Goal: Task Accomplishment & Management: Complete application form

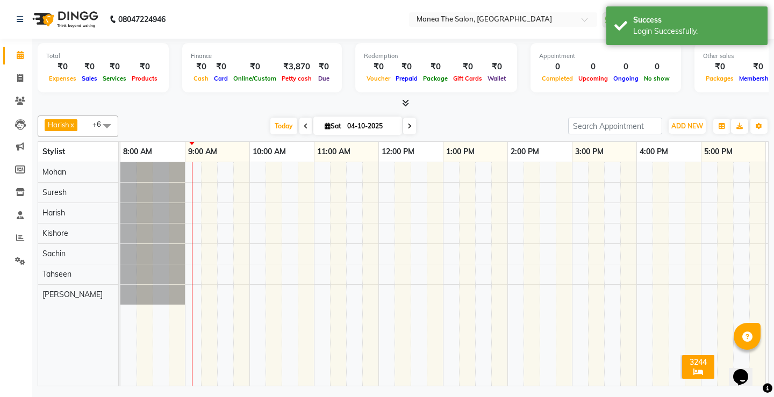
click at [105, 125] on span at bounding box center [107, 126] width 22 height 20
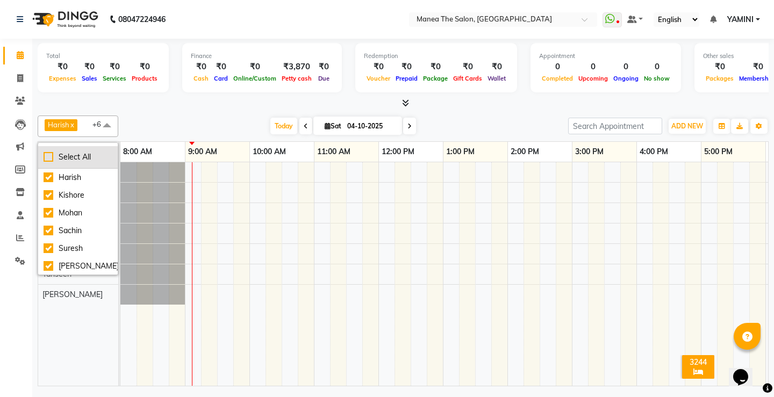
click at [51, 155] on div "Select All" at bounding box center [78, 157] width 69 height 11
checkbox input "true"
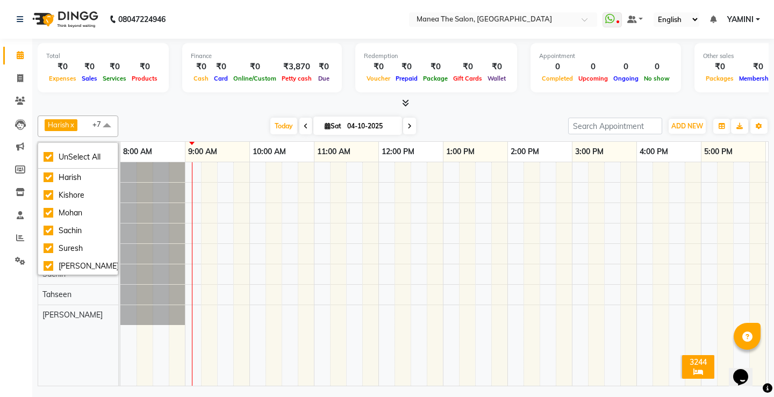
click at [141, 118] on div "[DATE] [DATE]" at bounding box center [343, 126] width 439 height 16
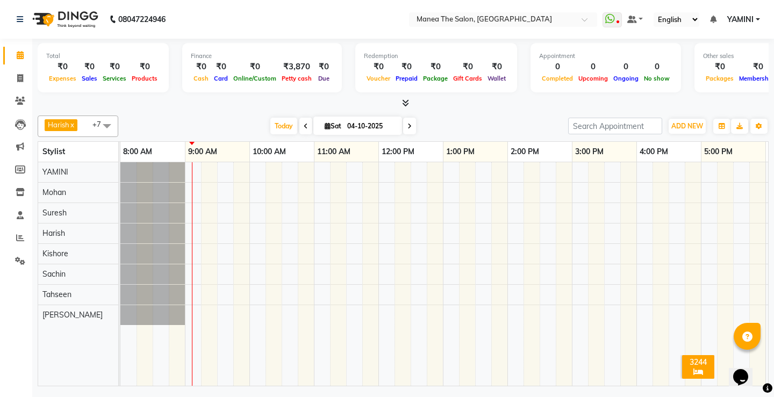
click at [105, 128] on span at bounding box center [107, 126] width 22 height 20
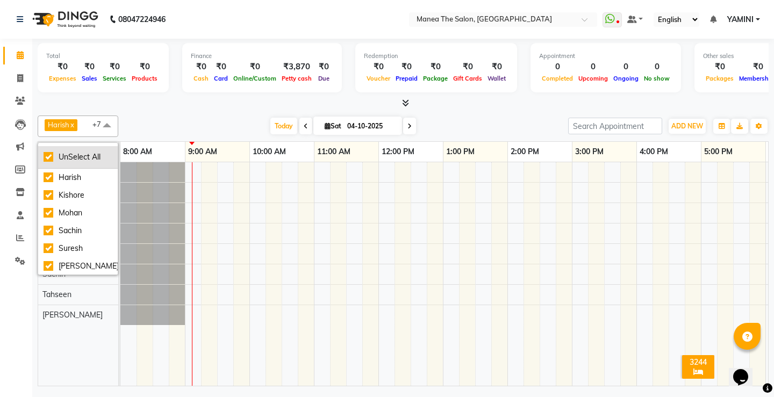
click at [47, 153] on div "UnSelect All" at bounding box center [78, 157] width 69 height 11
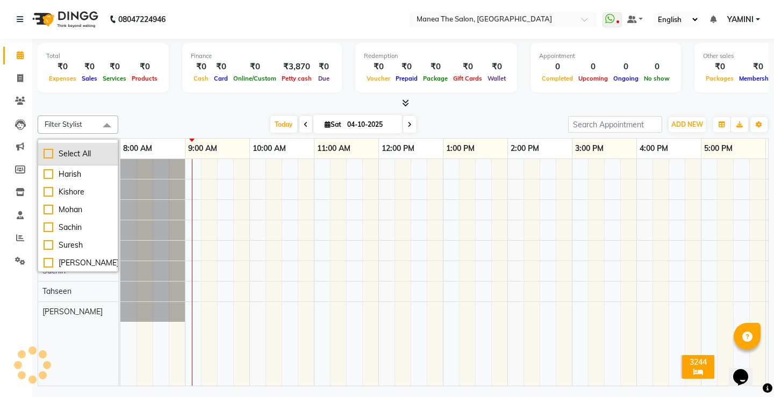
checkbox input "false"
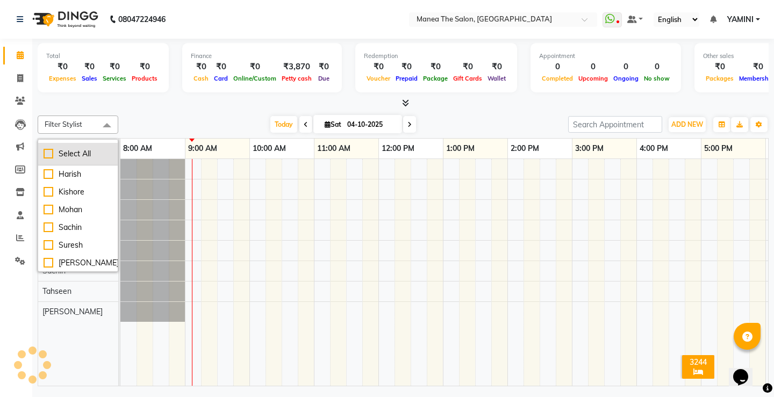
checkbox input "false"
click at [165, 117] on div "[DATE] [DATE]" at bounding box center [343, 125] width 439 height 16
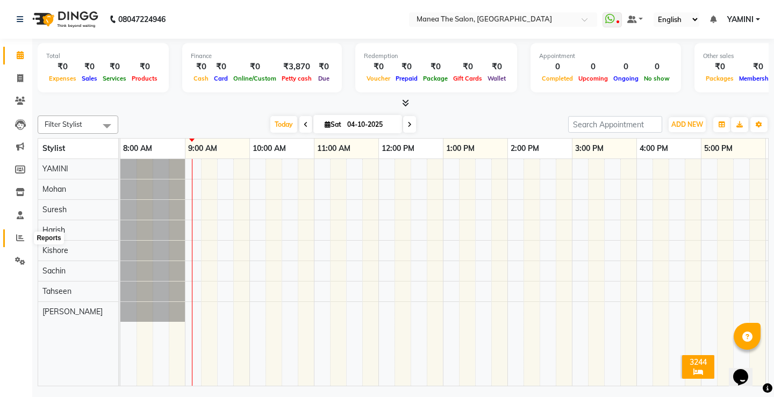
click at [17, 233] on span at bounding box center [20, 238] width 19 height 12
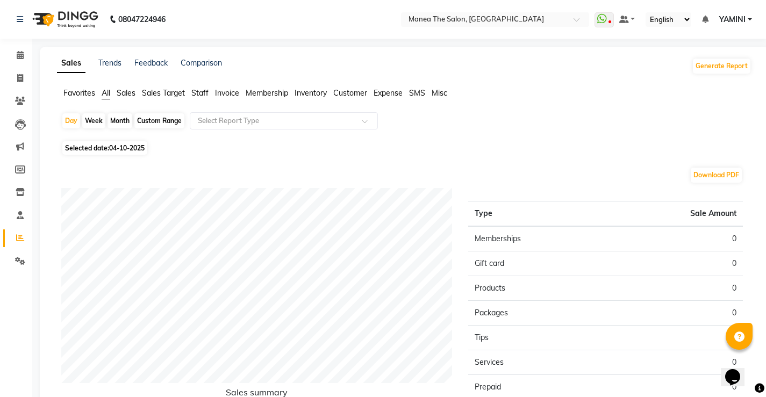
click at [135, 150] on span "04-10-2025" at bounding box center [126, 148] width 35 height 8
select select "10"
select select "2025"
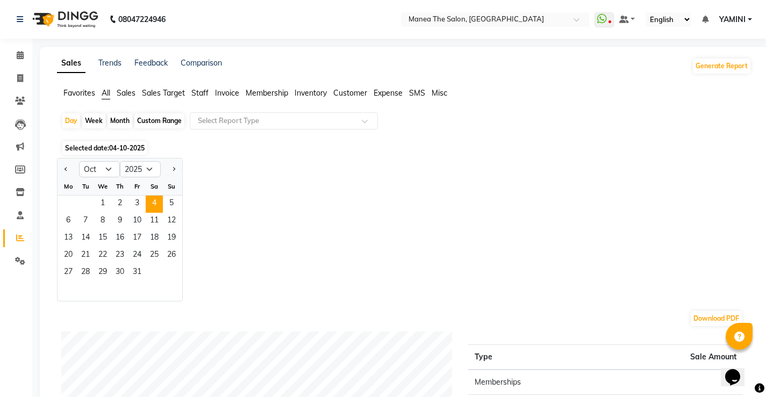
click at [152, 123] on div "Custom Range" at bounding box center [159, 120] width 50 height 15
select select "10"
select select "2025"
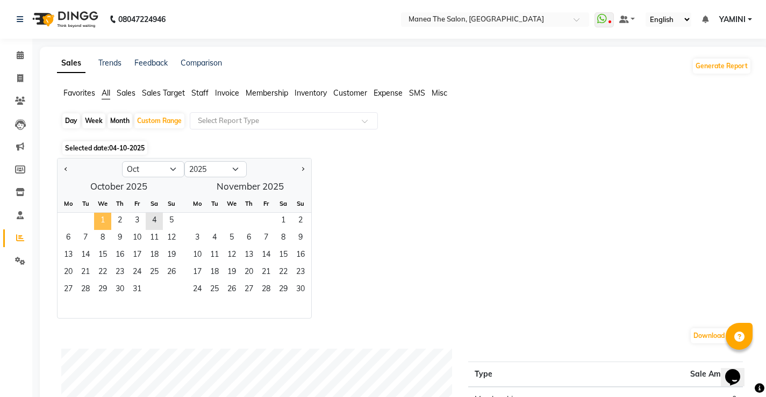
click at [103, 219] on span "1" at bounding box center [102, 221] width 17 height 17
click at [155, 226] on span "4" at bounding box center [154, 221] width 17 height 17
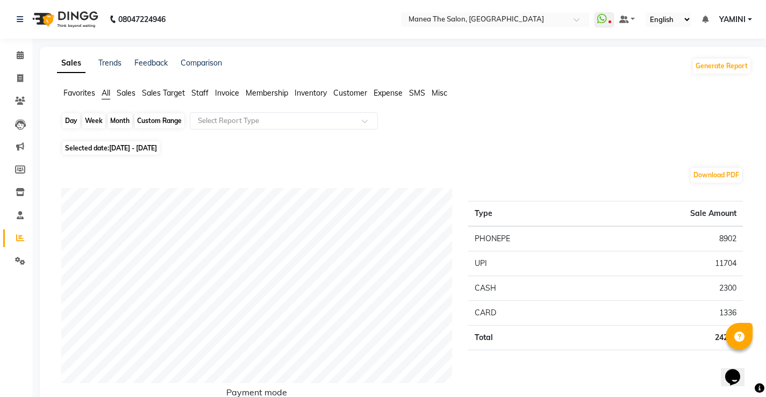
click at [136, 119] on div "Custom Range" at bounding box center [159, 120] width 50 height 15
select select "10"
select select "2025"
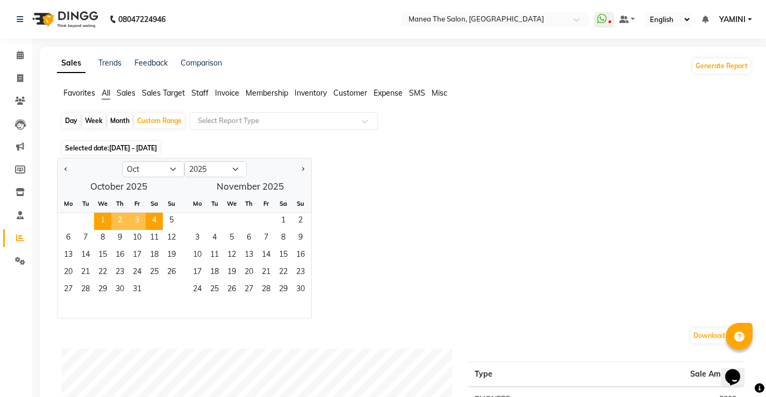
click at [120, 221] on span "2" at bounding box center [119, 221] width 17 height 17
click at [132, 220] on span "3" at bounding box center [136, 221] width 17 height 17
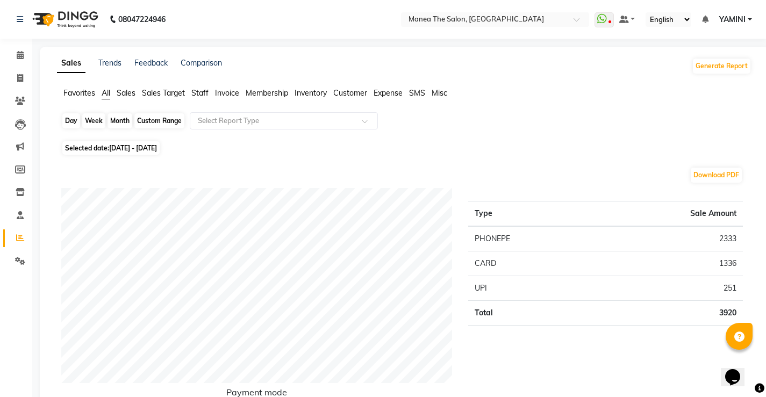
click at [156, 121] on div "Custom Range" at bounding box center [159, 120] width 50 height 15
select select "10"
select select "2025"
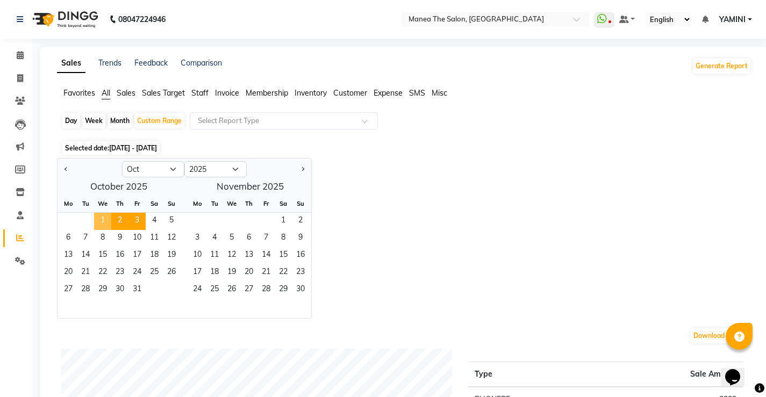
click at [106, 217] on span "1" at bounding box center [102, 221] width 17 height 17
click at [346, 206] on div "Jan Feb Mar Apr May Jun [DATE] Aug Sep Oct Nov [DATE] 2016 2017 2018 2019 2020 …" at bounding box center [404, 238] width 695 height 161
click at [72, 122] on div "Day" at bounding box center [71, 120] width 18 height 15
select select "10"
select select "2025"
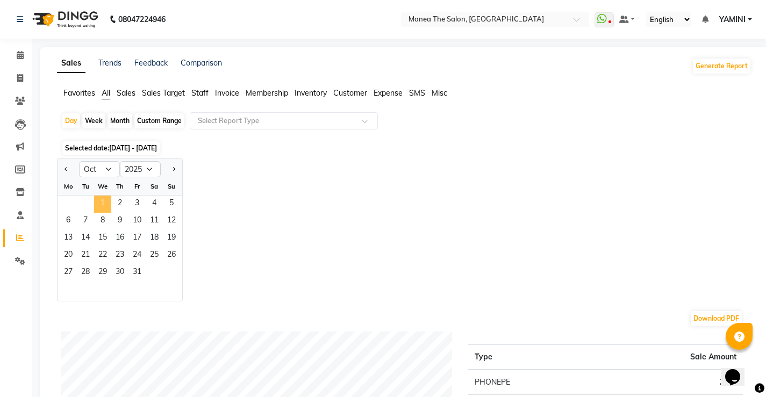
click at [99, 198] on span "1" at bounding box center [102, 204] width 17 height 17
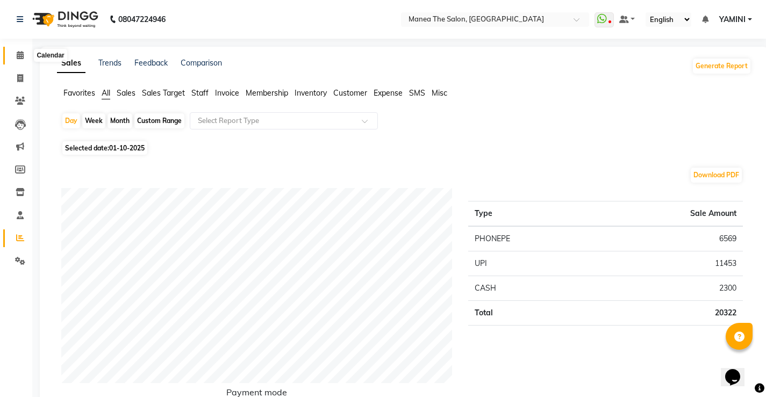
click at [17, 57] on icon at bounding box center [20, 55] width 7 height 8
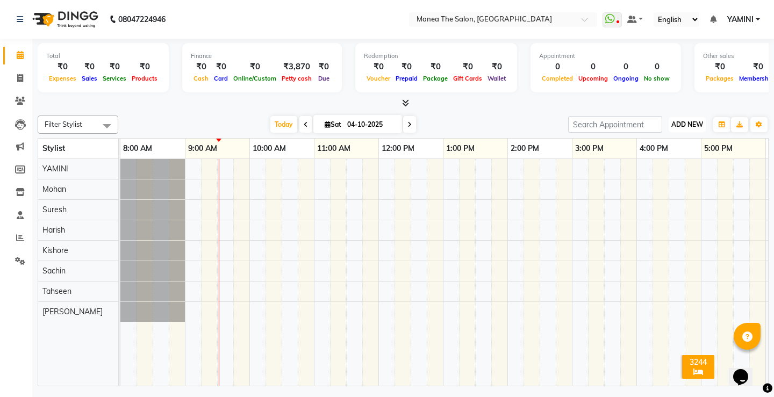
click at [692, 124] on span "ADD NEW" at bounding box center [688, 124] width 32 height 8
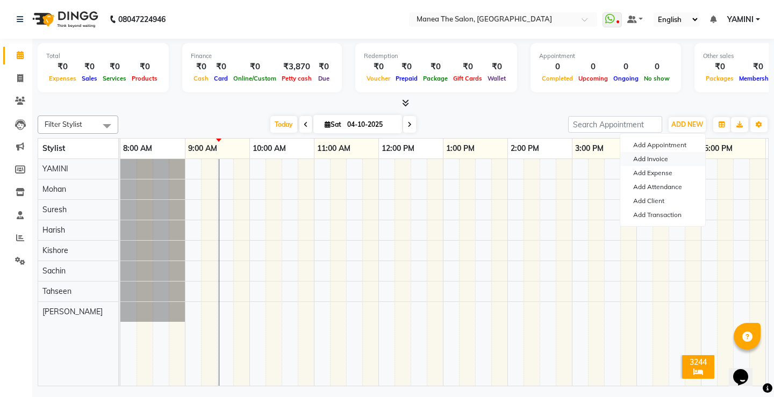
click at [668, 158] on link "Add Invoice" at bounding box center [662, 159] width 85 height 14
select select "service"
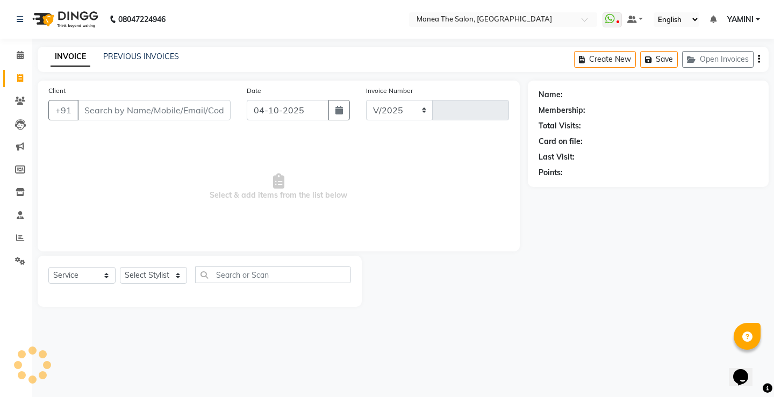
select select "8986"
type input "0326"
click at [155, 283] on select "Select Stylist [PERSON_NAME] [PERSON_NAME] Sachin [PERSON_NAME] [PERSON_NAME]" at bounding box center [153, 275] width 67 height 17
select select "91018"
click at [120, 267] on select "Select Stylist [PERSON_NAME] [PERSON_NAME] Sachin [PERSON_NAME] [PERSON_NAME]" at bounding box center [153, 275] width 67 height 17
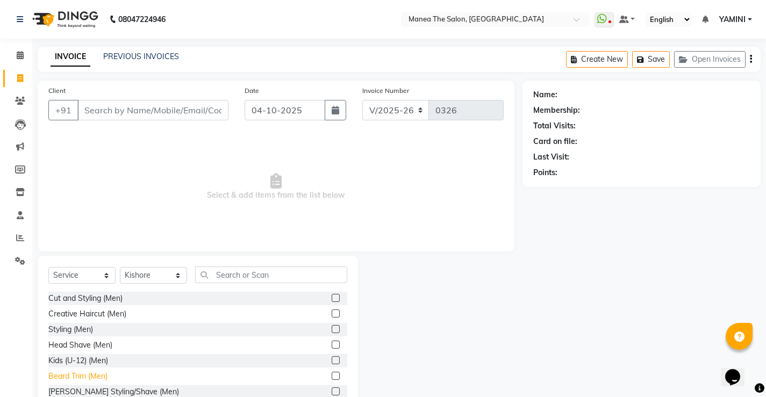
click at [88, 377] on div "Beard Trim (Men)" at bounding box center [77, 376] width 59 height 11
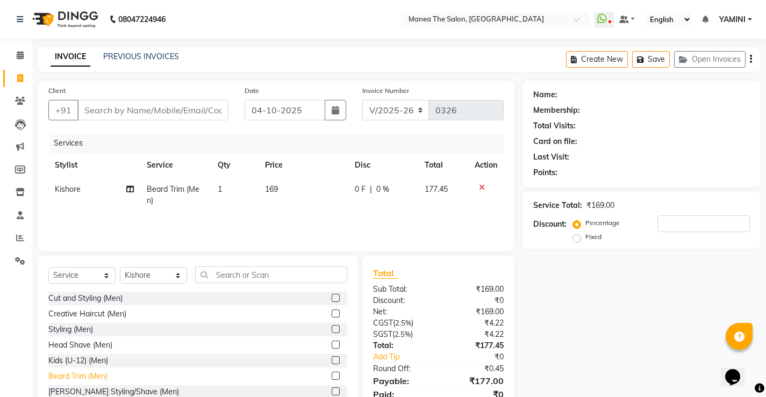
click at [78, 373] on div "Beard Trim (Men)" at bounding box center [77, 376] width 59 height 11
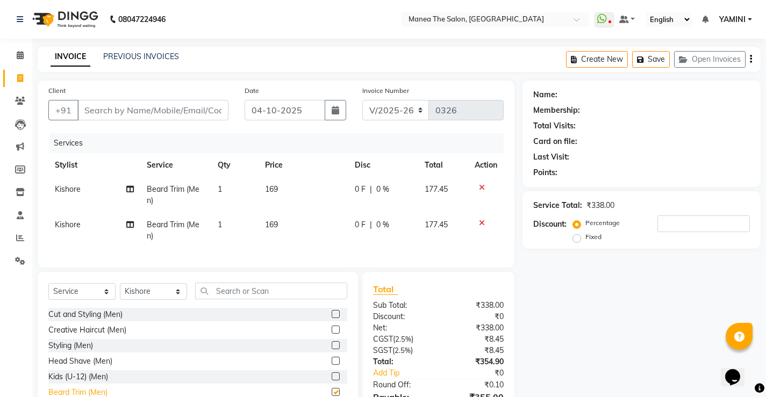
checkbox input "false"
click at [196, 110] on input "Client" at bounding box center [152, 110] width 151 height 20
type input "9"
type input "0"
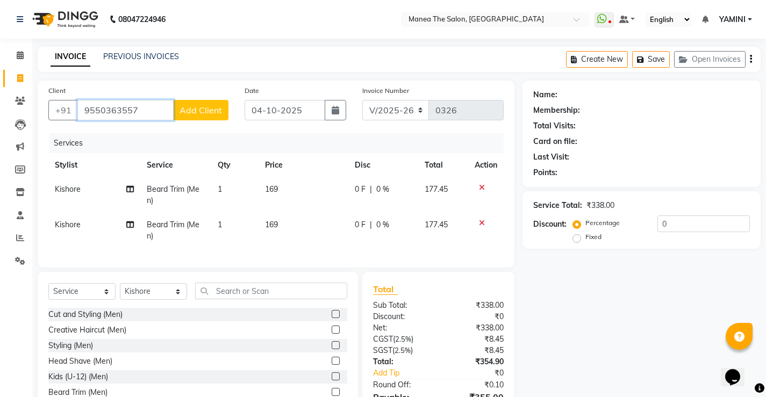
type input "9550363557"
click at [201, 117] on button "Add Client" at bounding box center [200, 110] width 55 height 20
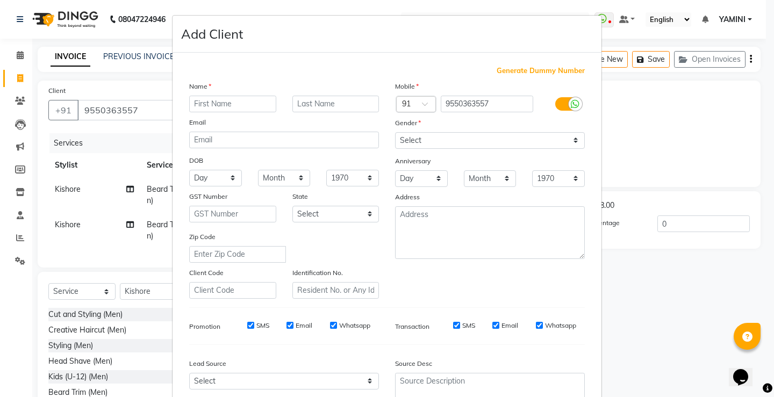
click at [205, 106] on input "text" at bounding box center [232, 104] width 87 height 17
click at [225, 104] on input "bharagv" at bounding box center [232, 104] width 87 height 17
click at [211, 105] on input "bharagav" at bounding box center [232, 104] width 87 height 17
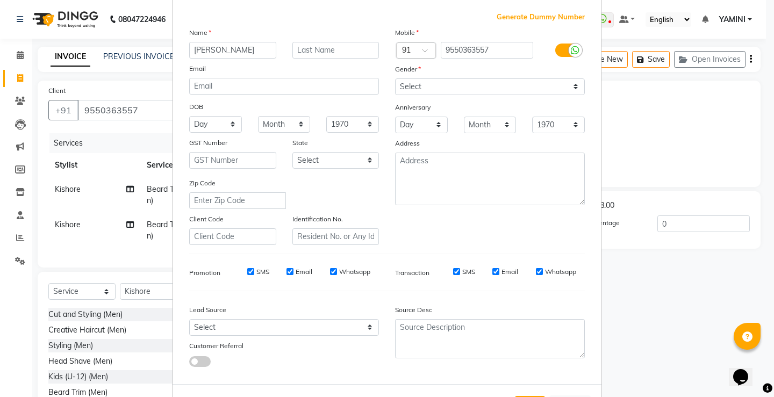
type input "[PERSON_NAME]"
click at [431, 82] on select "Select [DEMOGRAPHIC_DATA] [DEMOGRAPHIC_DATA] Other Prefer Not To Say" at bounding box center [490, 86] width 190 height 17
select select "[DEMOGRAPHIC_DATA]"
click at [395, 78] on select "Select [DEMOGRAPHIC_DATA] [DEMOGRAPHIC_DATA] Other Prefer Not To Say" at bounding box center [490, 86] width 190 height 17
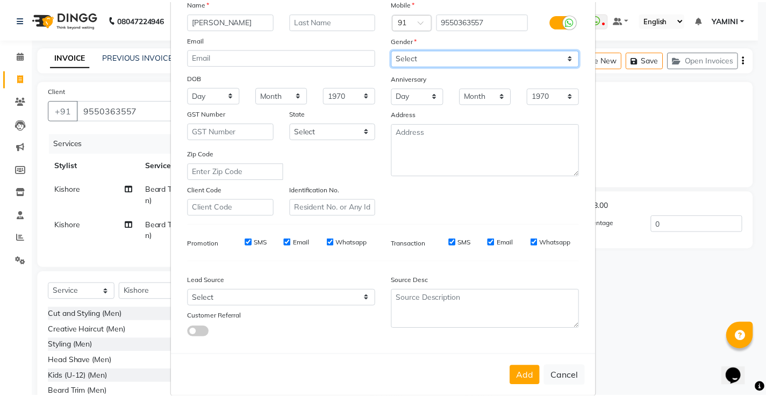
scroll to position [99, 0]
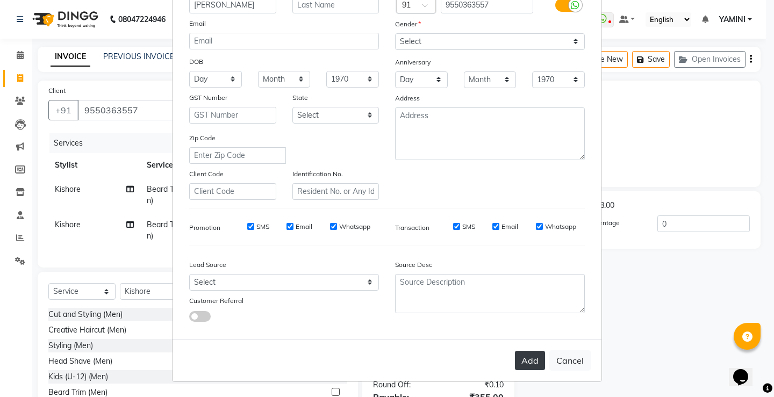
click at [532, 361] on button "Add" at bounding box center [530, 360] width 30 height 19
select select
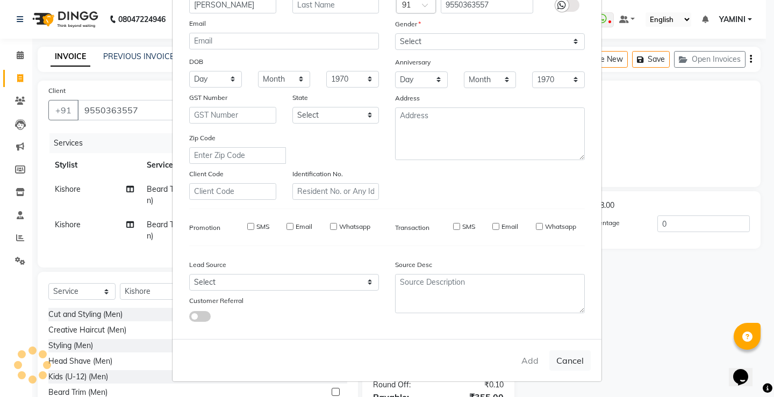
select select
checkbox input "false"
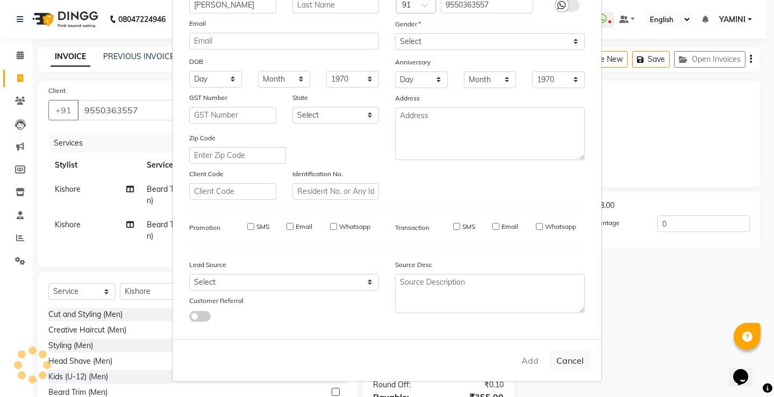
checkbox input "false"
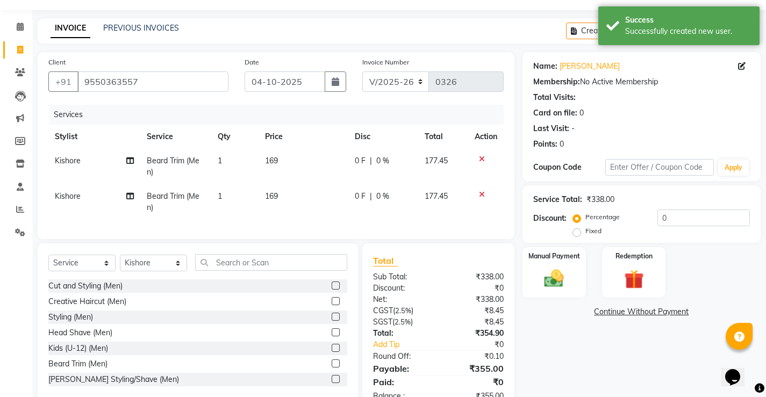
scroll to position [54, 0]
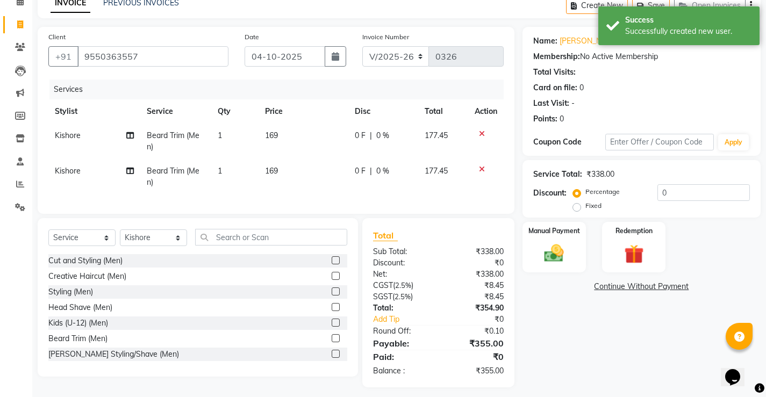
click at [479, 171] on icon at bounding box center [482, 170] width 6 height 8
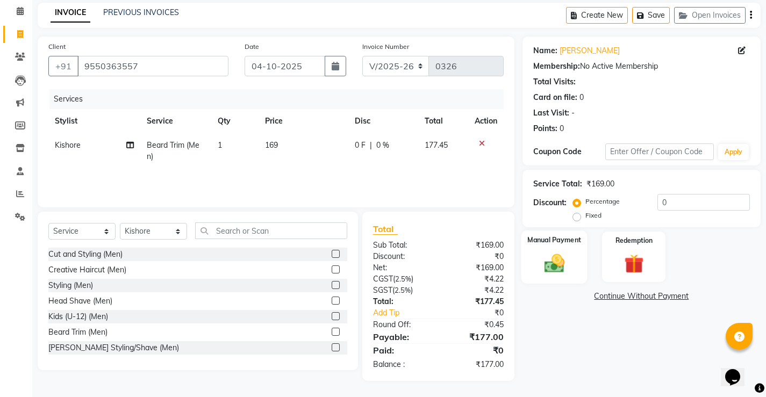
click at [576, 268] on div "Manual Payment" at bounding box center [554, 257] width 66 height 53
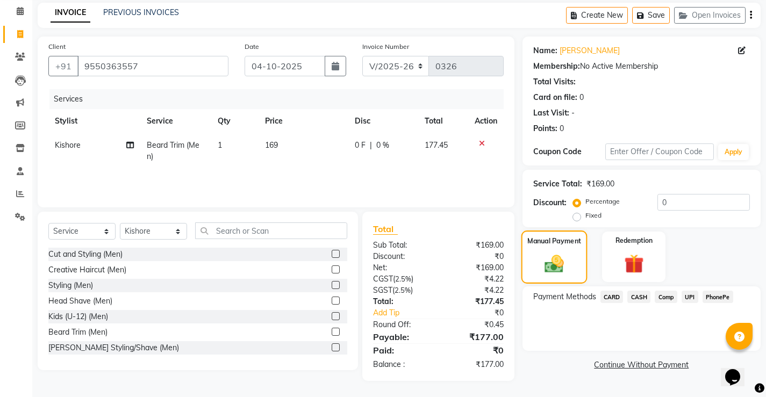
click at [558, 246] on label "Manual Payment" at bounding box center [554, 241] width 54 height 10
click at [714, 297] on span "PhonePe" at bounding box center [718, 297] width 31 height 12
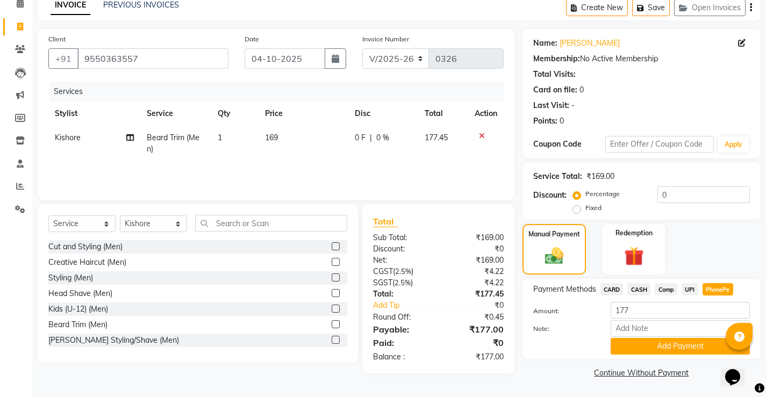
click at [615, 287] on span "CARD" at bounding box center [612, 289] width 23 height 12
click at [633, 348] on button "Add Payment" at bounding box center [680, 346] width 139 height 17
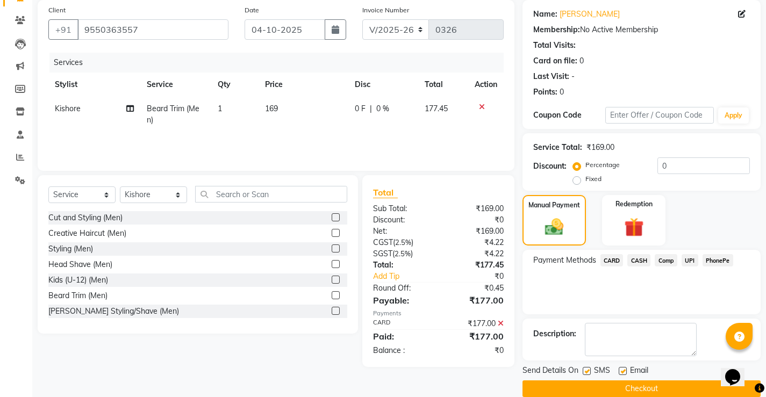
scroll to position [97, 0]
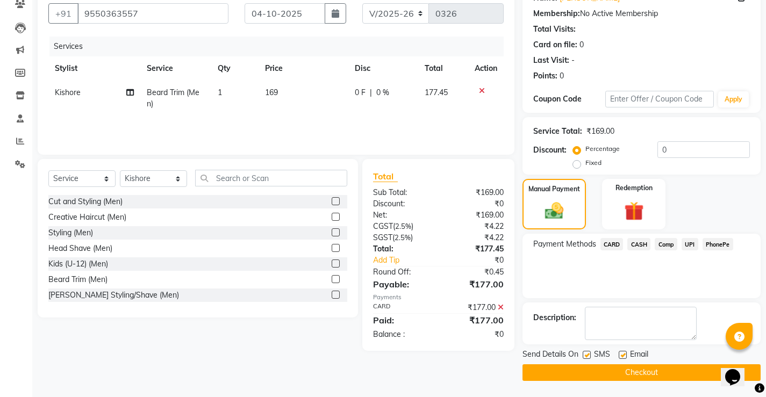
click at [585, 358] on label at bounding box center [587, 355] width 8 height 8
click at [585, 358] on input "checkbox" at bounding box center [586, 355] width 7 height 7
checkbox input "false"
click at [618, 354] on div "SMS" at bounding box center [601, 355] width 36 height 13
click at [624, 356] on label at bounding box center [623, 355] width 8 height 8
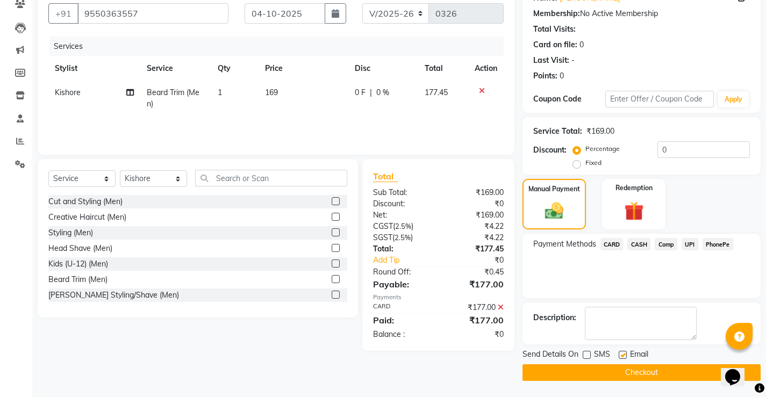
click at [624, 356] on input "checkbox" at bounding box center [622, 355] width 7 height 7
checkbox input "false"
click at [625, 368] on button "Checkout" at bounding box center [642, 373] width 238 height 17
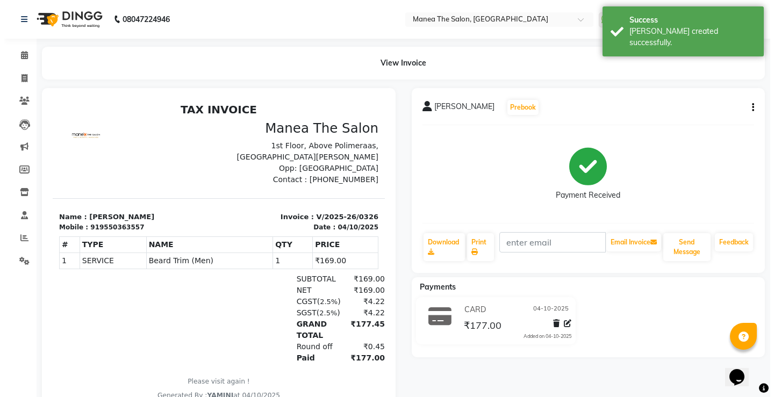
scroll to position [20, 0]
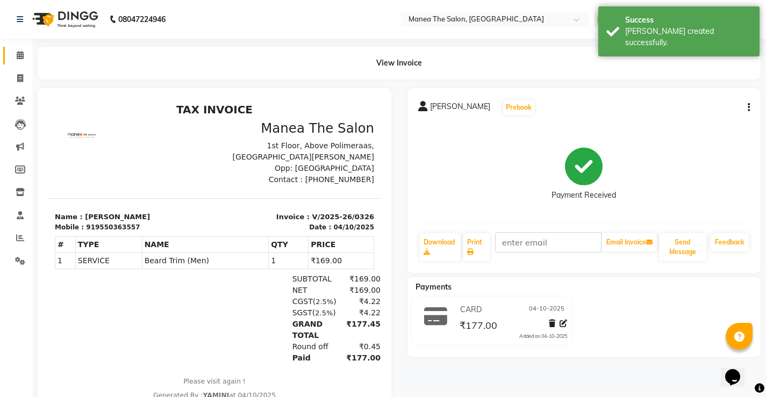
click at [25, 63] on link "Calendar" at bounding box center [16, 56] width 26 height 18
